Goal: Use online tool/utility: Utilize a website feature to perform a specific function

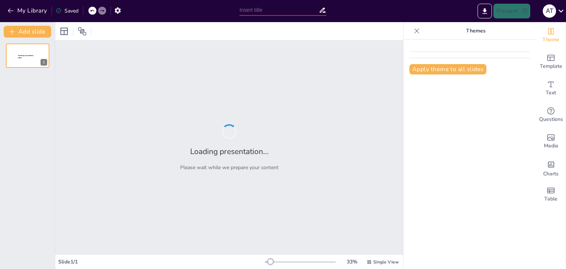
type input "Effective Time Management Strategies: Tools for Achieving Your Goals"
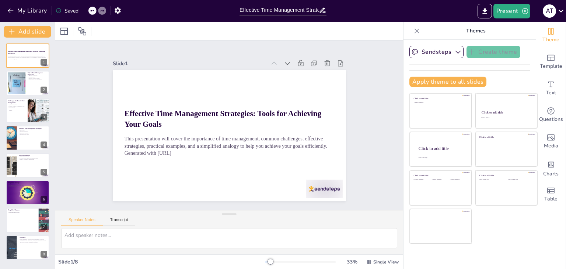
click at [21, 69] on div "Effective Time Management Strategies: Tools for Achieving Your Goals This prese…" at bounding box center [27, 152] width 55 height 216
click at [24, 88] on div at bounding box center [17, 83] width 38 height 22
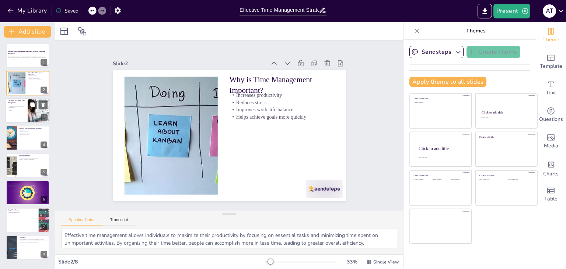
click at [22, 106] on p "Getting caught up in unimportant tasks" at bounding box center [17, 105] width 18 height 1
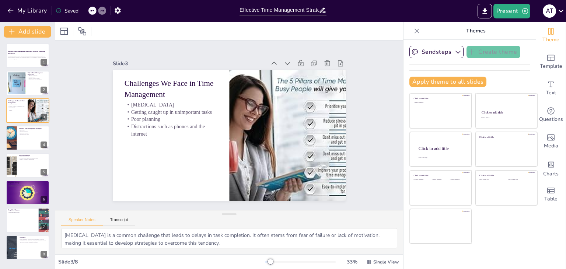
click at [34, 124] on div "Effective Time Management Strategies: Tools for Achieving Your Goals This prese…" at bounding box center [27, 152] width 55 height 216
click at [26, 143] on div at bounding box center [28, 137] width 44 height 25
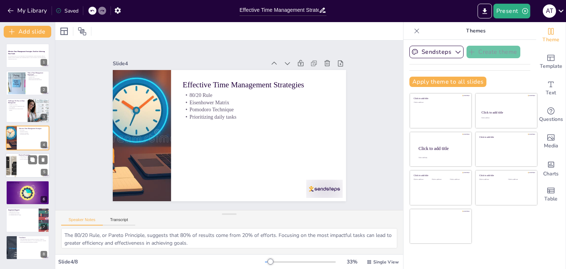
click at [31, 166] on div at bounding box center [28, 165] width 44 height 25
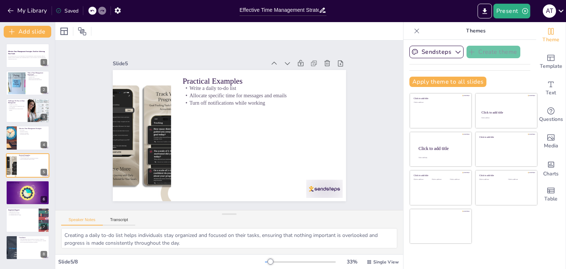
click at [32, 183] on button at bounding box center [32, 187] width 9 height 9
type textarea "Visualizing time as a container to fill with tasks helps individuals understand…"
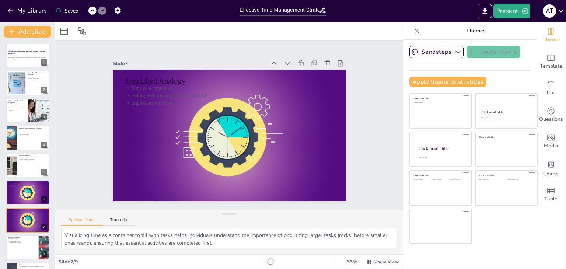
scroll to position [24, 0]
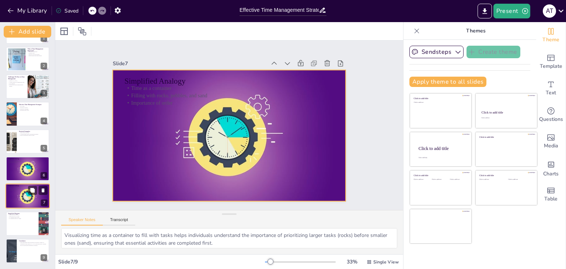
click at [22, 197] on div at bounding box center [28, 196] width 44 height 25
